Goal: Entertainment & Leisure: Consume media (video, audio)

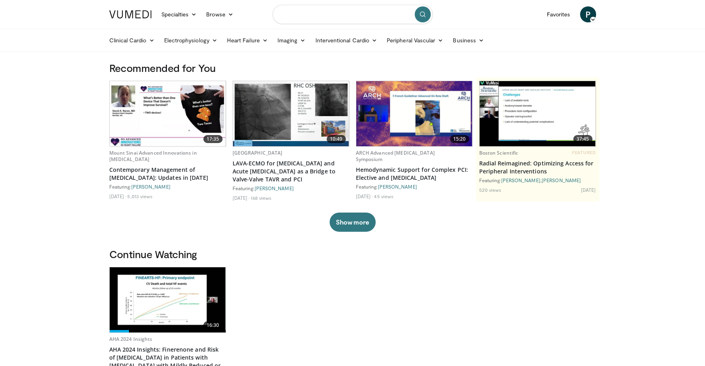
click at [323, 18] on input "Search topics, interventions" at bounding box center [352, 14] width 160 height 19
type input "**********"
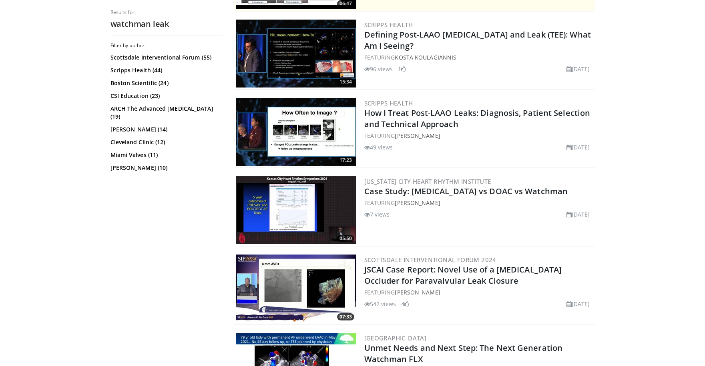
scroll to position [194, 0]
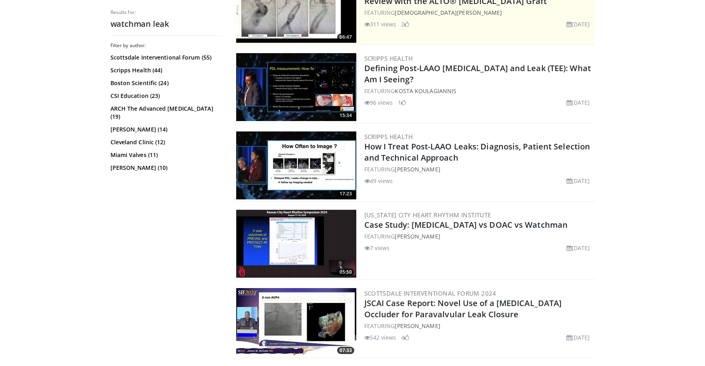
click at [341, 164] on img at bounding box center [296, 166] width 120 height 68
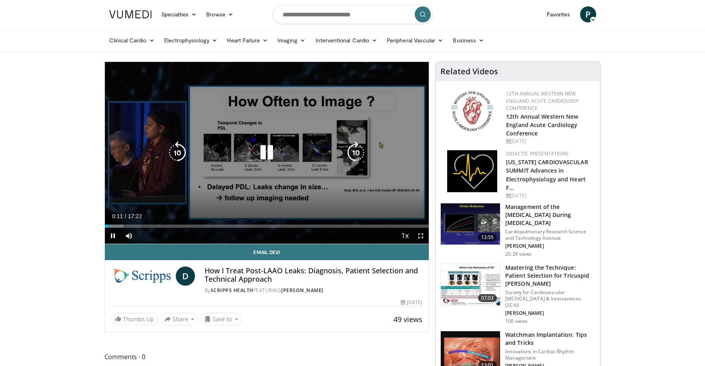
click at [360, 148] on icon "Video Player" at bounding box center [355, 153] width 22 height 22
click at [336, 179] on div "10 seconds Tap to unmute" at bounding box center [267, 153] width 324 height 182
click at [263, 150] on icon "Video Player" at bounding box center [266, 153] width 22 height 22
click at [355, 156] on icon "Video Player" at bounding box center [355, 153] width 22 height 22
click at [351, 152] on icon "Video Player" at bounding box center [355, 153] width 22 height 22
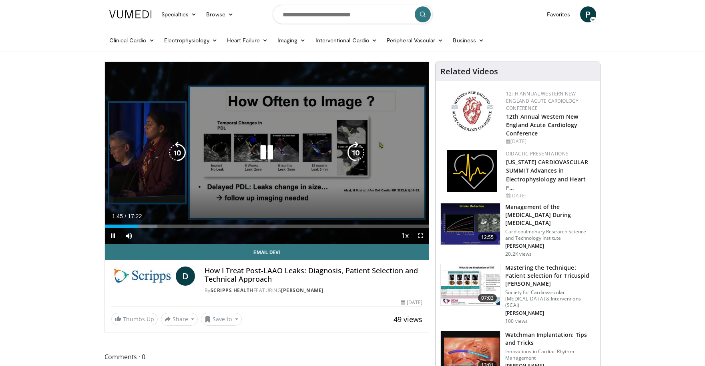
click at [353, 150] on icon "Video Player" at bounding box center [355, 153] width 22 height 22
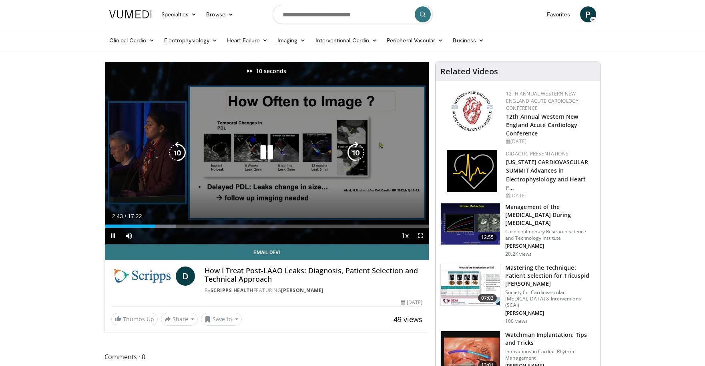
click at [353, 150] on icon "Video Player" at bounding box center [355, 153] width 22 height 22
click at [353, 151] on icon "Video Player" at bounding box center [355, 153] width 22 height 22
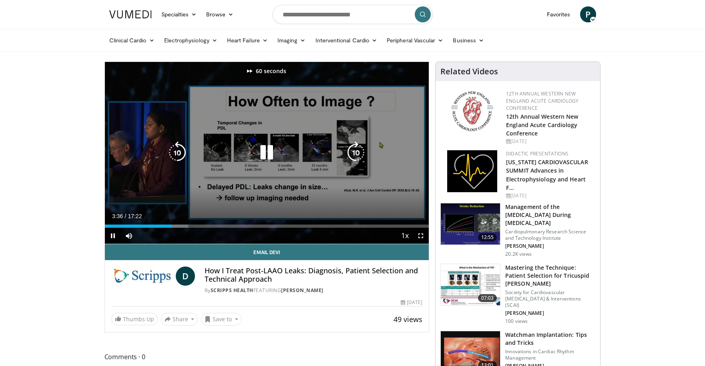
click at [353, 151] on icon "Video Player" at bounding box center [355, 153] width 22 height 22
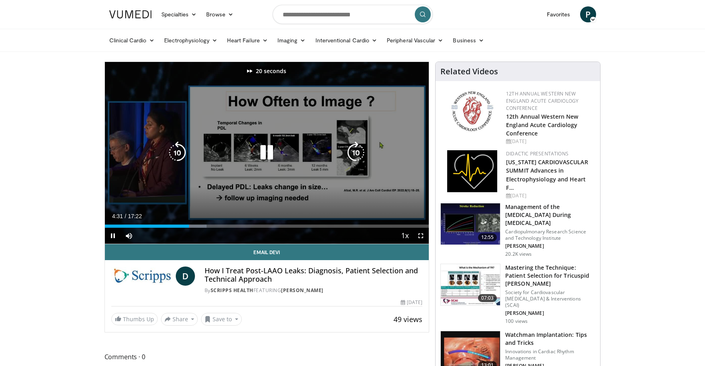
click at [353, 151] on icon "Video Player" at bounding box center [355, 153] width 22 height 22
click at [274, 153] on icon "Video Player" at bounding box center [266, 153] width 22 height 22
